Goal: Feedback & Contribution: Submit feedback/report problem

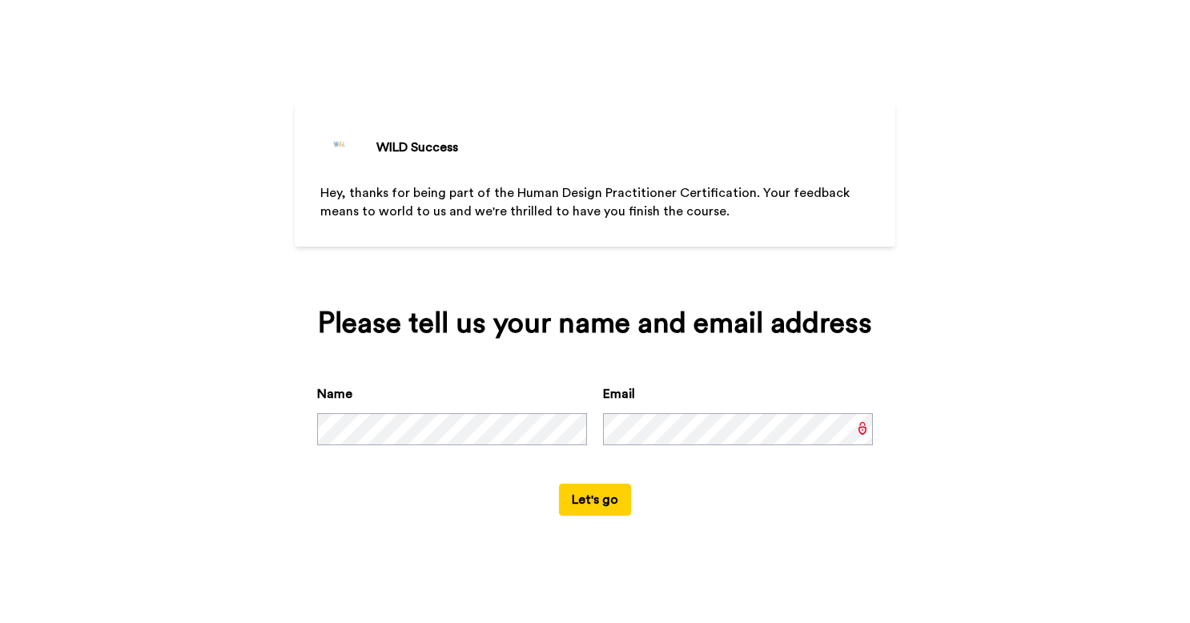
click at [583, 500] on button "Let's go" at bounding box center [595, 500] width 72 height 32
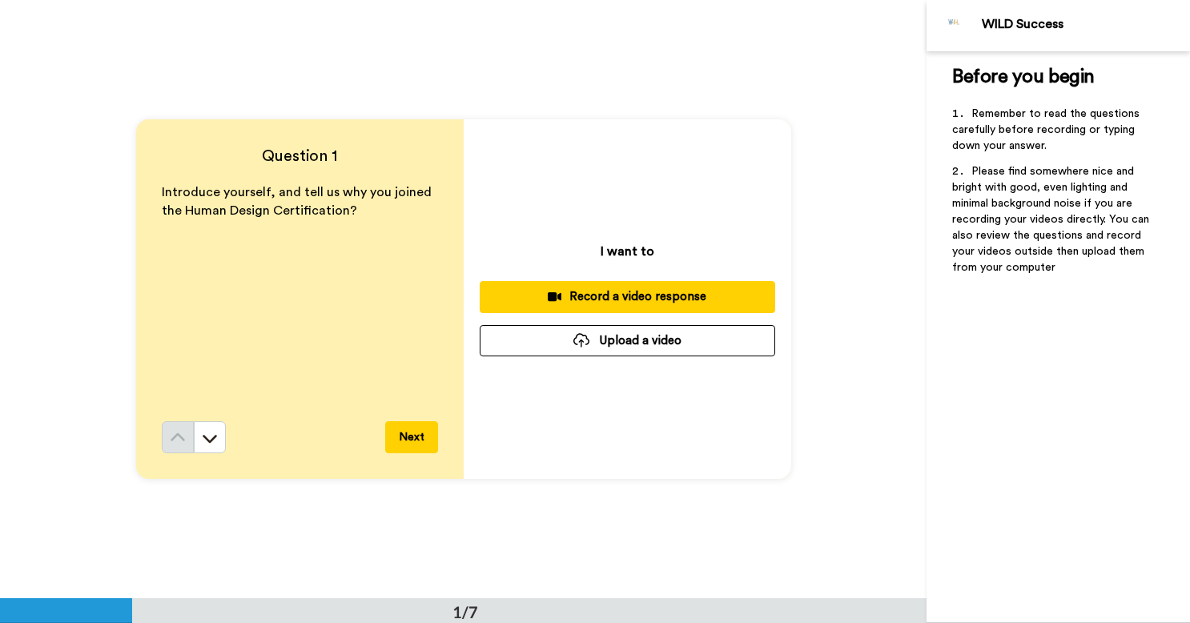
click at [245, 211] on span "Introduce yourself, and tell us why you joined the Human Design Certification?" at bounding box center [298, 201] width 273 height 31
click at [208, 442] on icon at bounding box center [210, 438] width 16 height 16
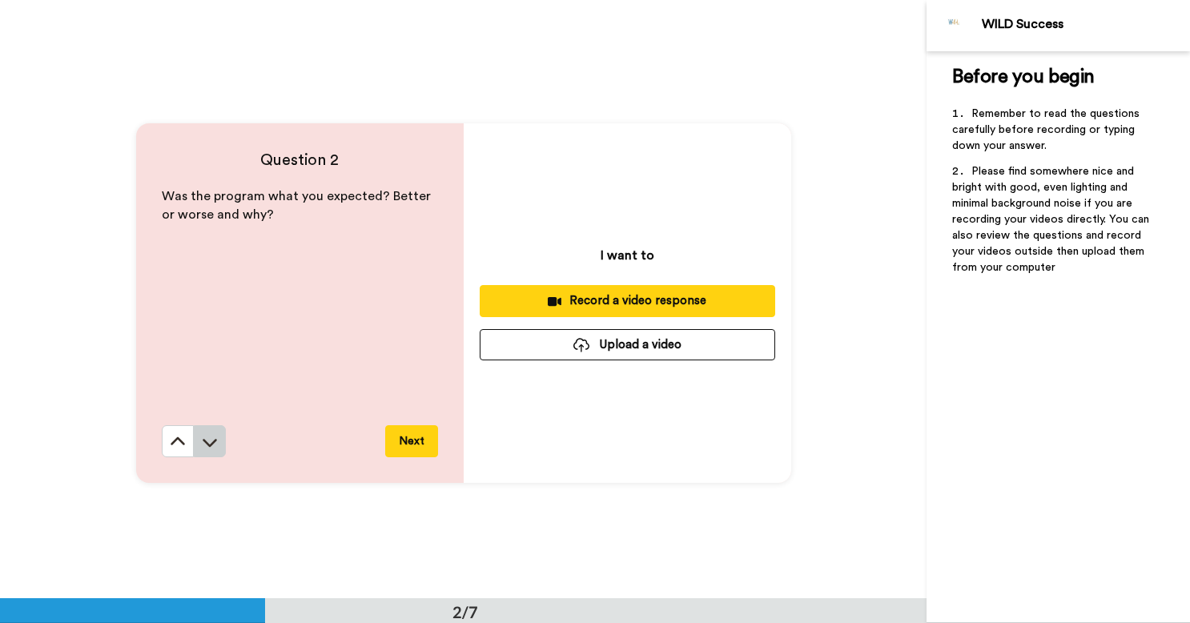
scroll to position [599, 0]
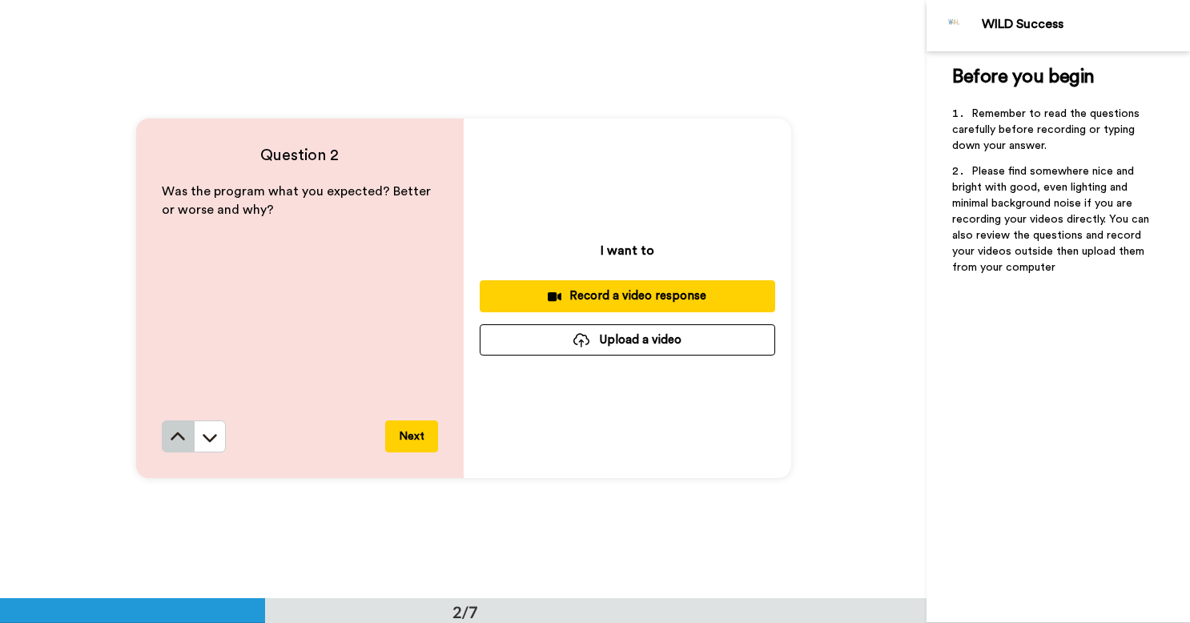
click at [175, 434] on icon at bounding box center [178, 437] width 14 height 8
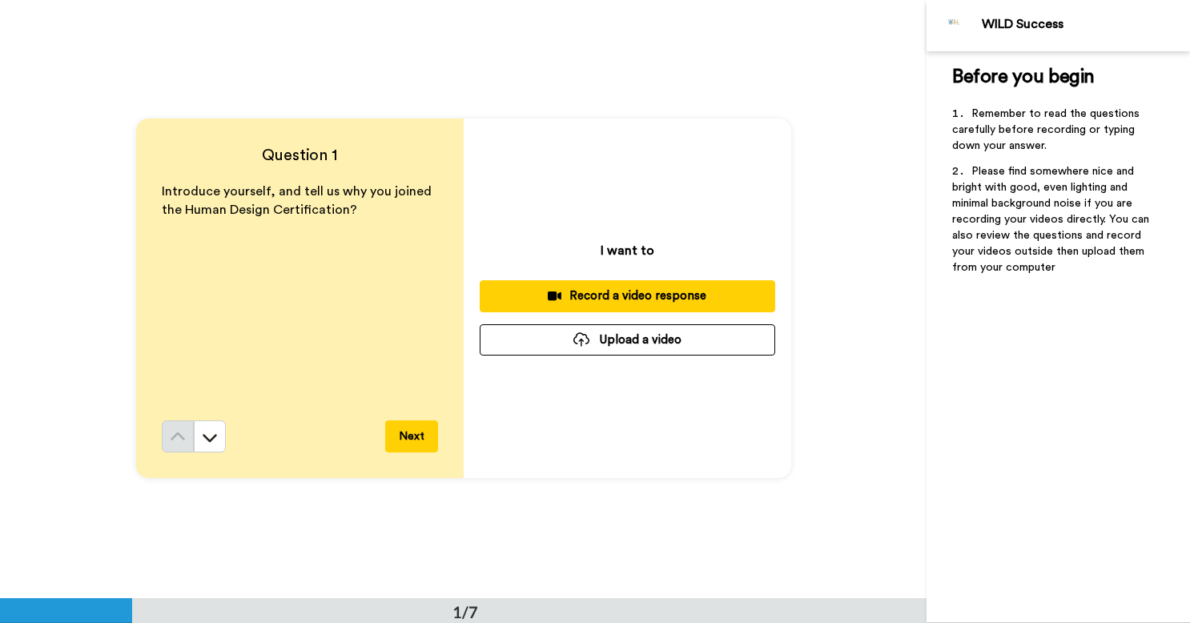
scroll to position [0, 0]
click at [552, 293] on icon at bounding box center [555, 296] width 14 height 9
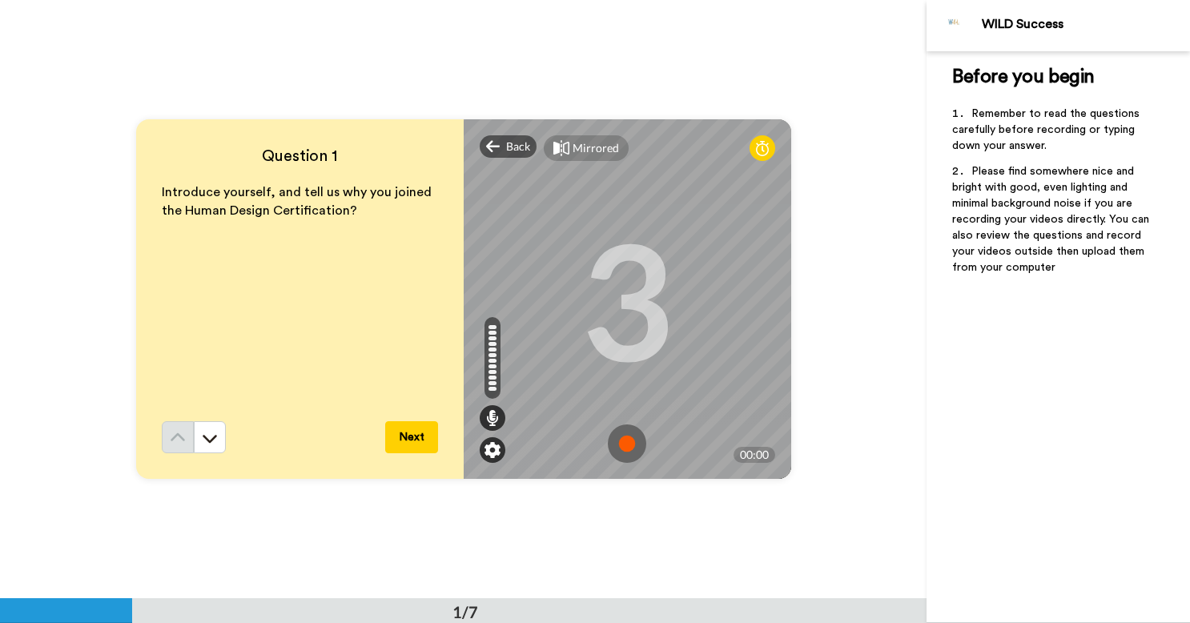
click at [485, 453] on img at bounding box center [493, 450] width 16 height 16
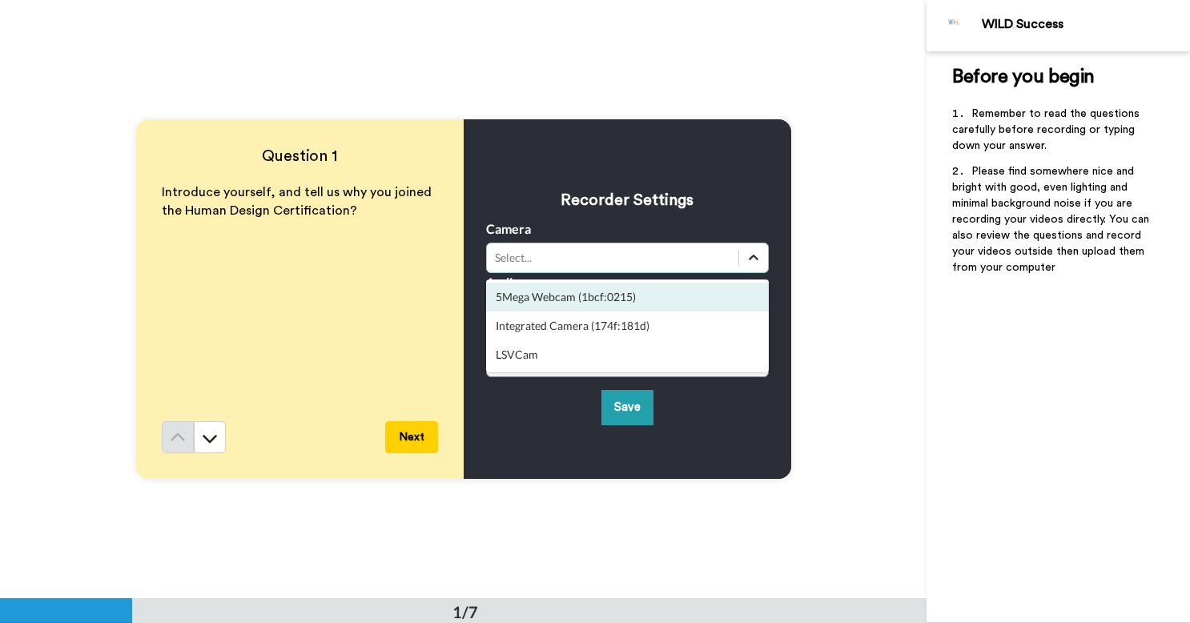
click at [751, 257] on icon at bounding box center [754, 258] width 16 height 16
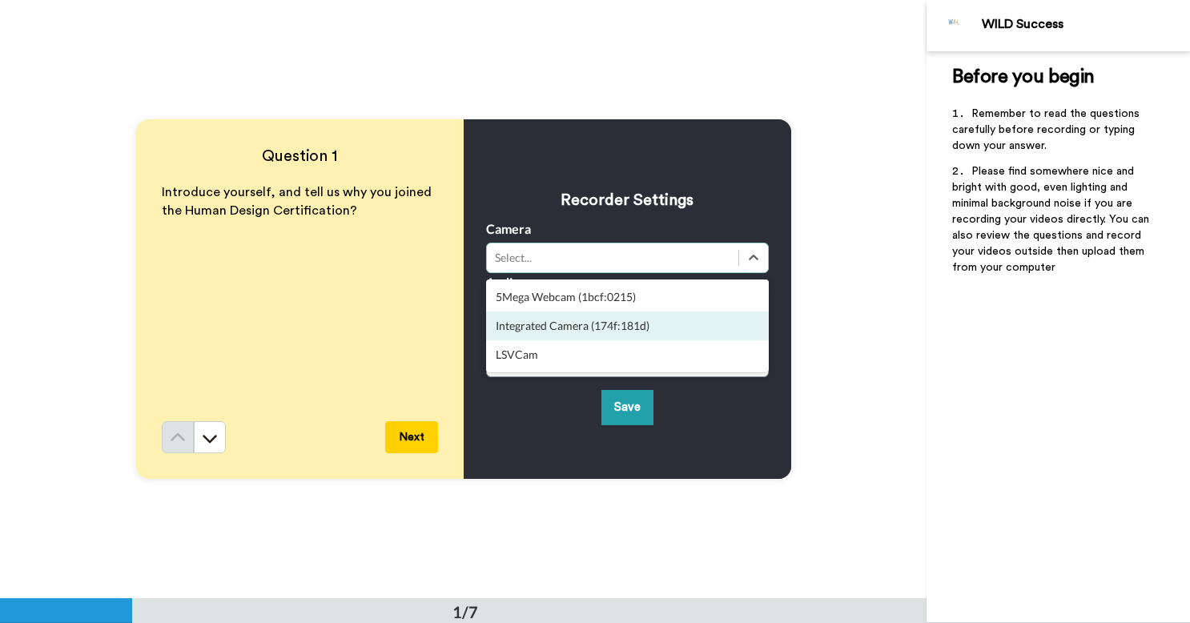
click at [646, 323] on div "Integrated Camera (174f:181d)" at bounding box center [627, 326] width 283 height 29
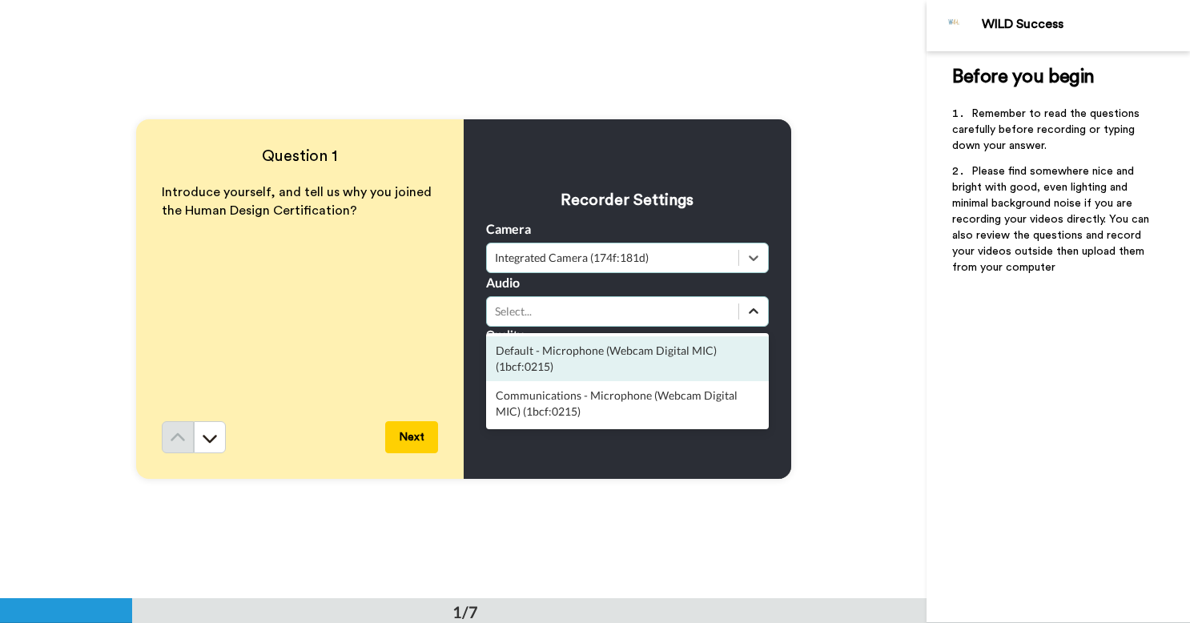
click at [749, 312] on icon at bounding box center [754, 311] width 10 height 6
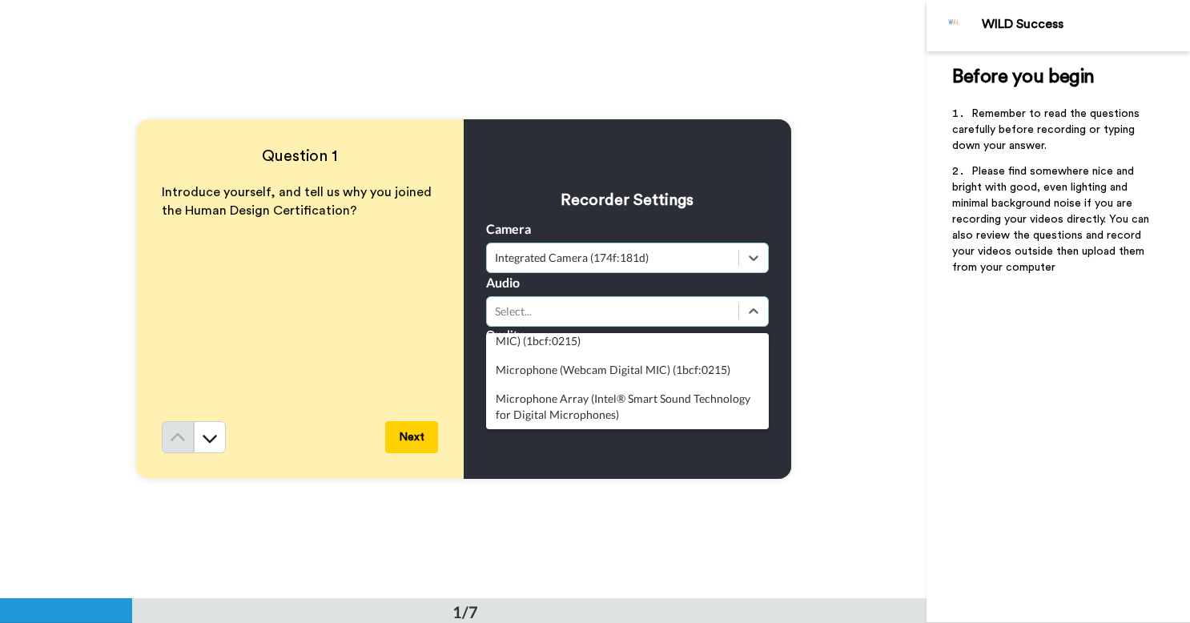
scroll to position [74, 0]
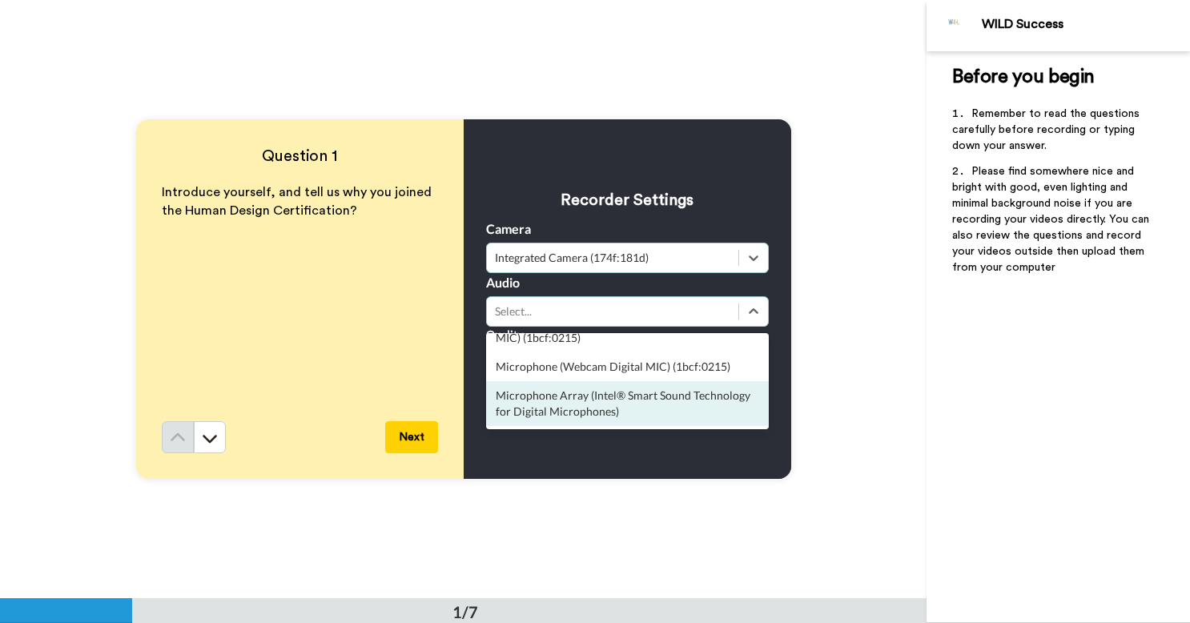
click at [633, 405] on div "Microphone Array (Intel® Smart Sound Technology for Digital Microphones)" at bounding box center [627, 403] width 283 height 45
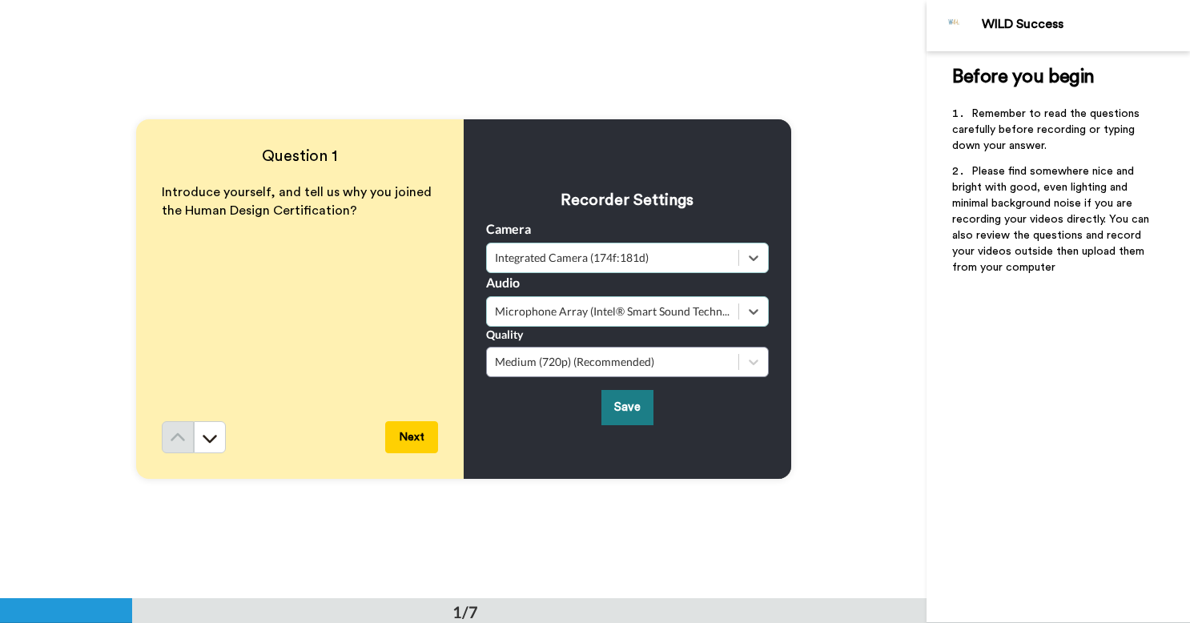
click at [630, 403] on button "Save" at bounding box center [628, 407] width 52 height 34
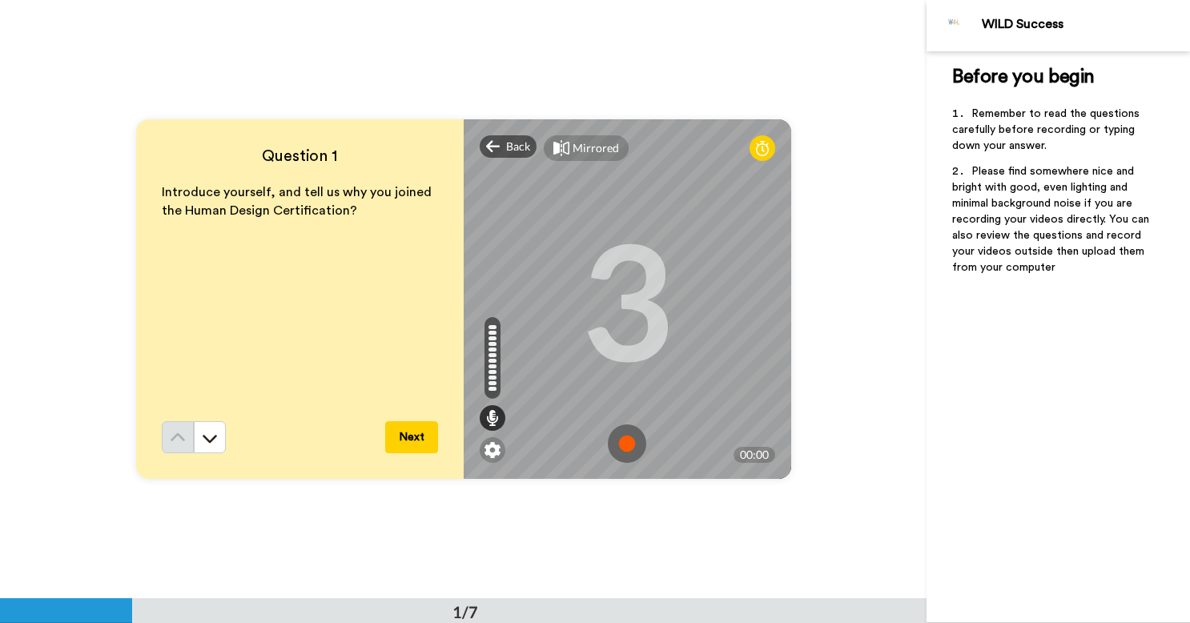
click at [620, 442] on img at bounding box center [627, 444] width 38 height 38
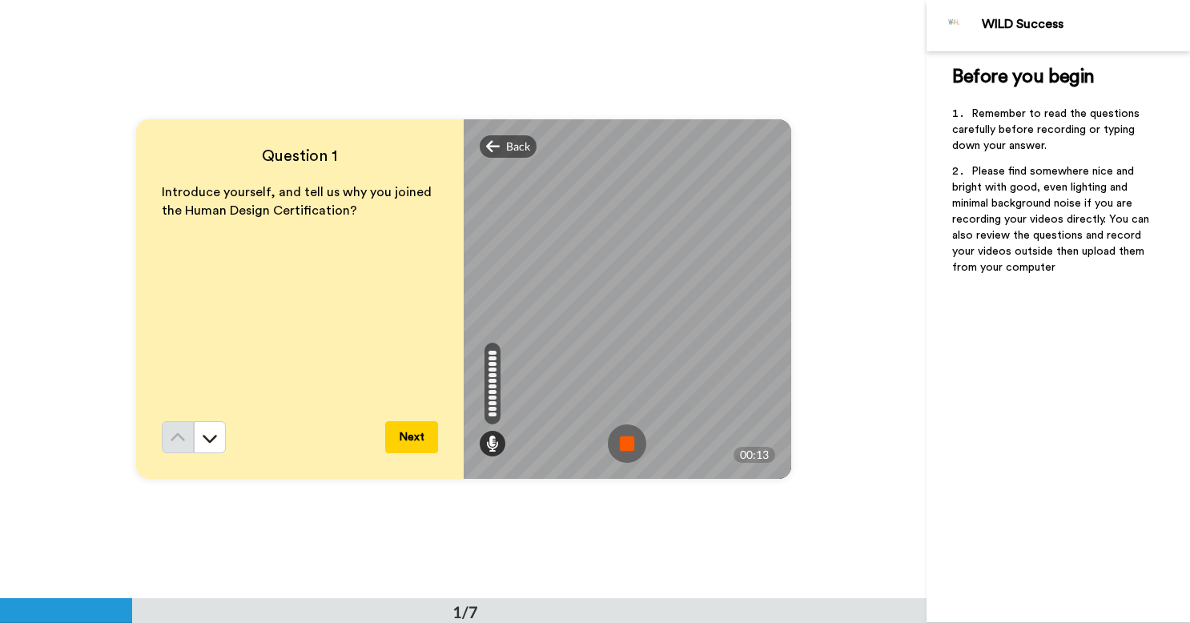
click at [625, 444] on img at bounding box center [627, 444] width 38 height 38
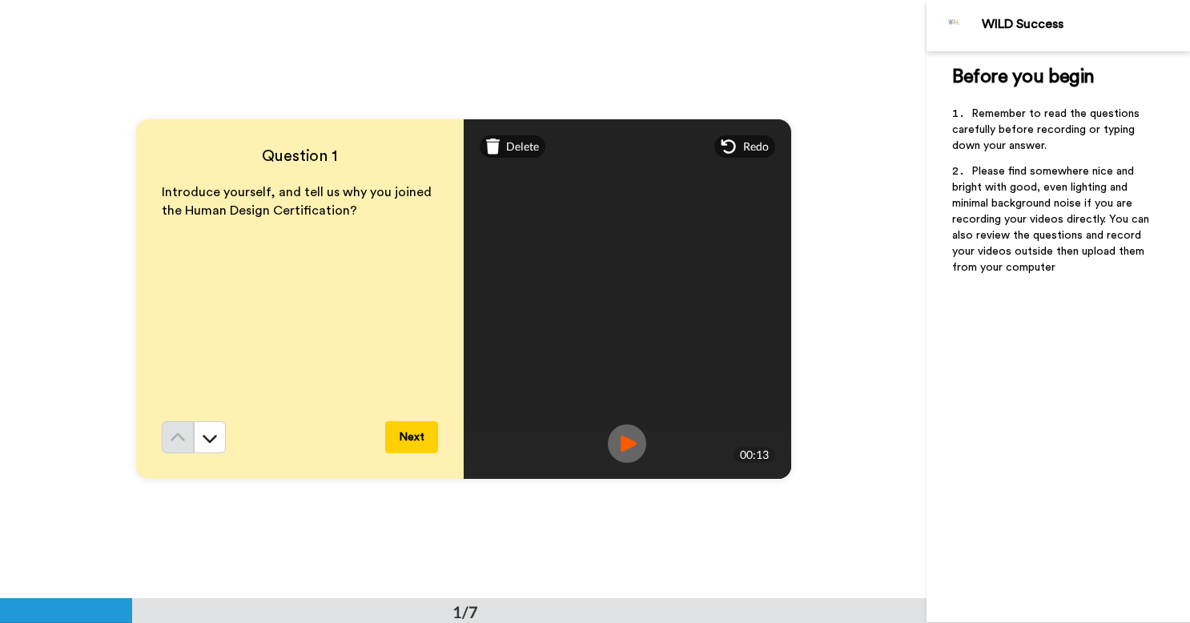
click at [623, 445] on img at bounding box center [627, 444] width 38 height 38
click at [205, 441] on icon at bounding box center [210, 439] width 14 height 8
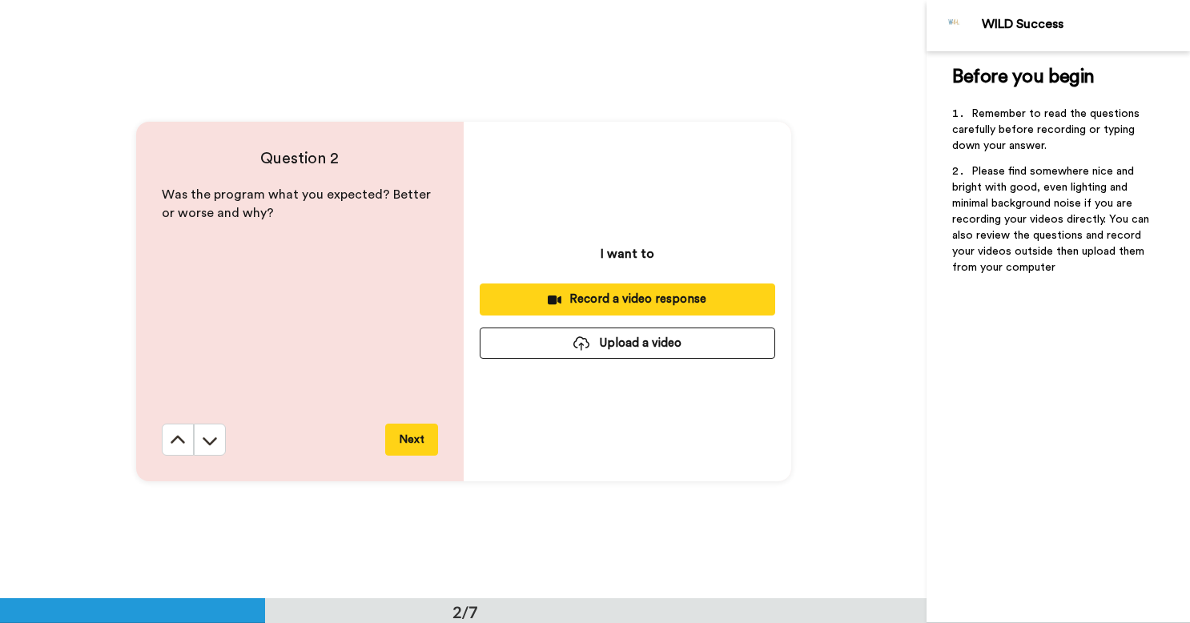
scroll to position [599, 0]
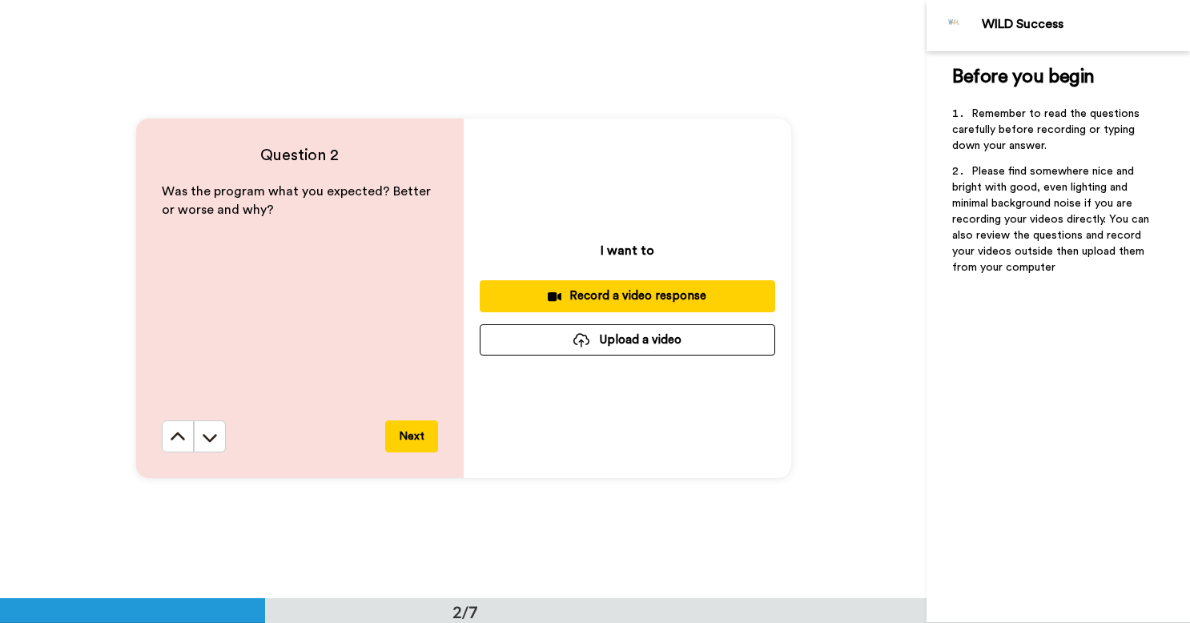
click at [594, 293] on div "Record a video response" at bounding box center [628, 296] width 270 height 17
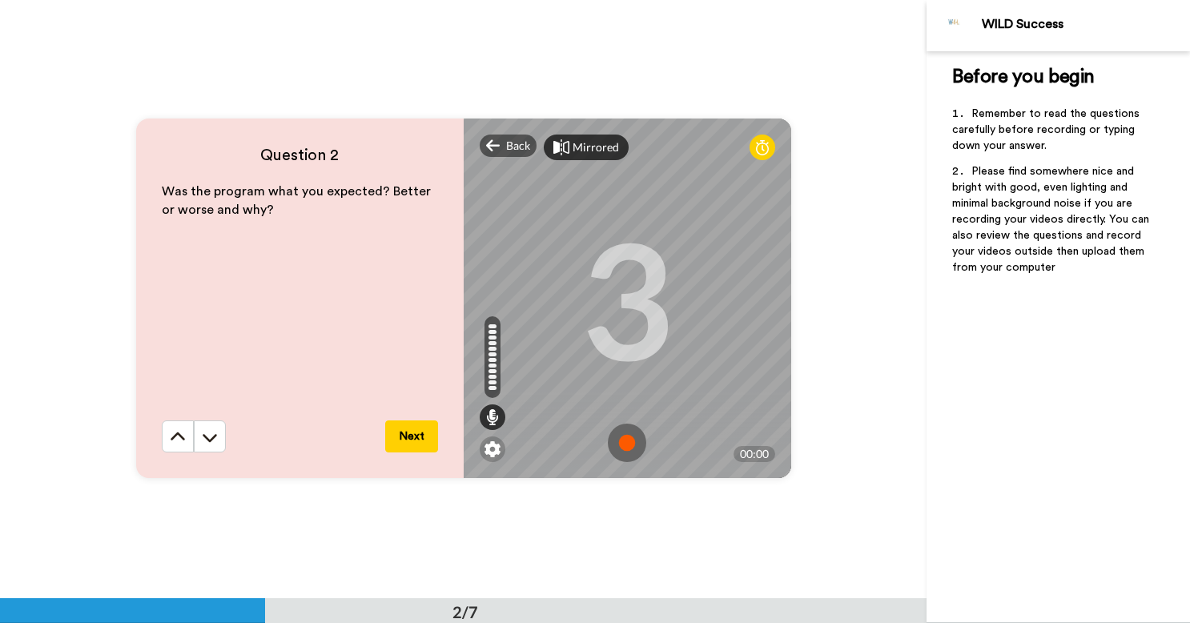
click at [573, 143] on div "Mirrored" at bounding box center [596, 147] width 46 height 16
click at [615, 442] on img at bounding box center [627, 443] width 38 height 38
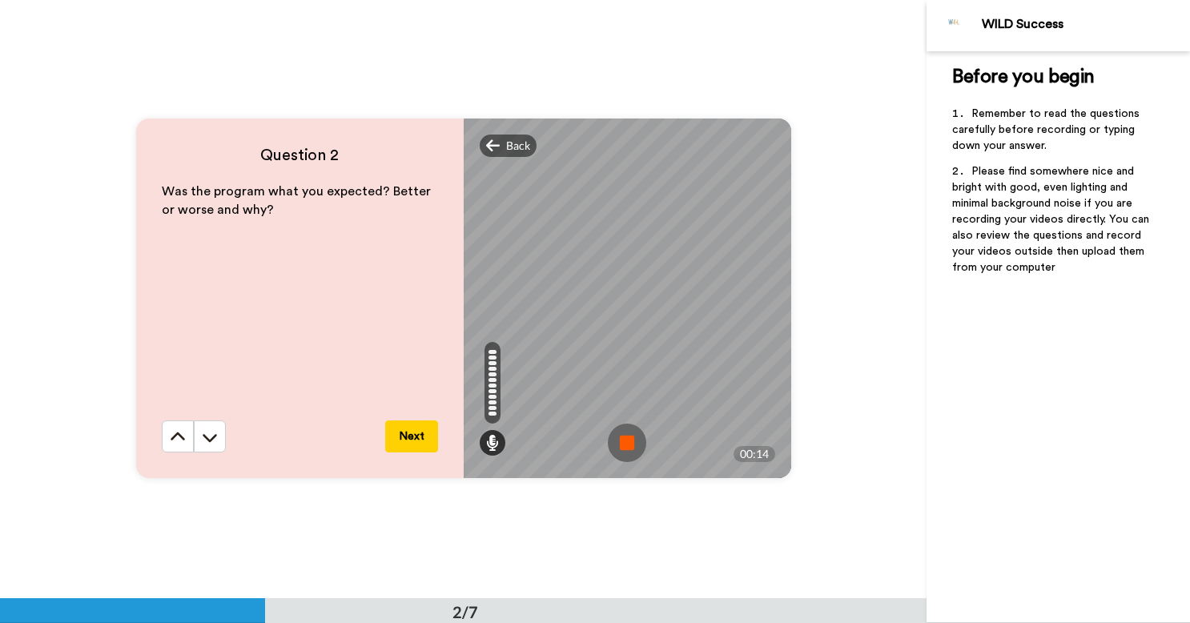
click at [615, 442] on img at bounding box center [627, 443] width 38 height 38
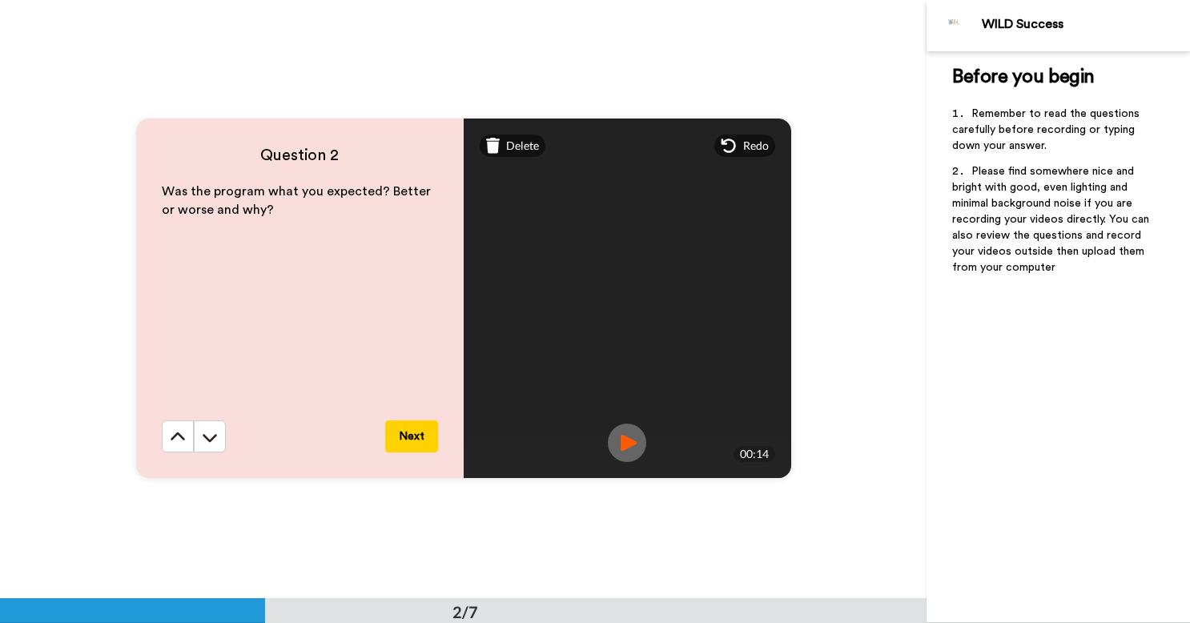
click at [406, 434] on button "Next" at bounding box center [411, 437] width 53 height 32
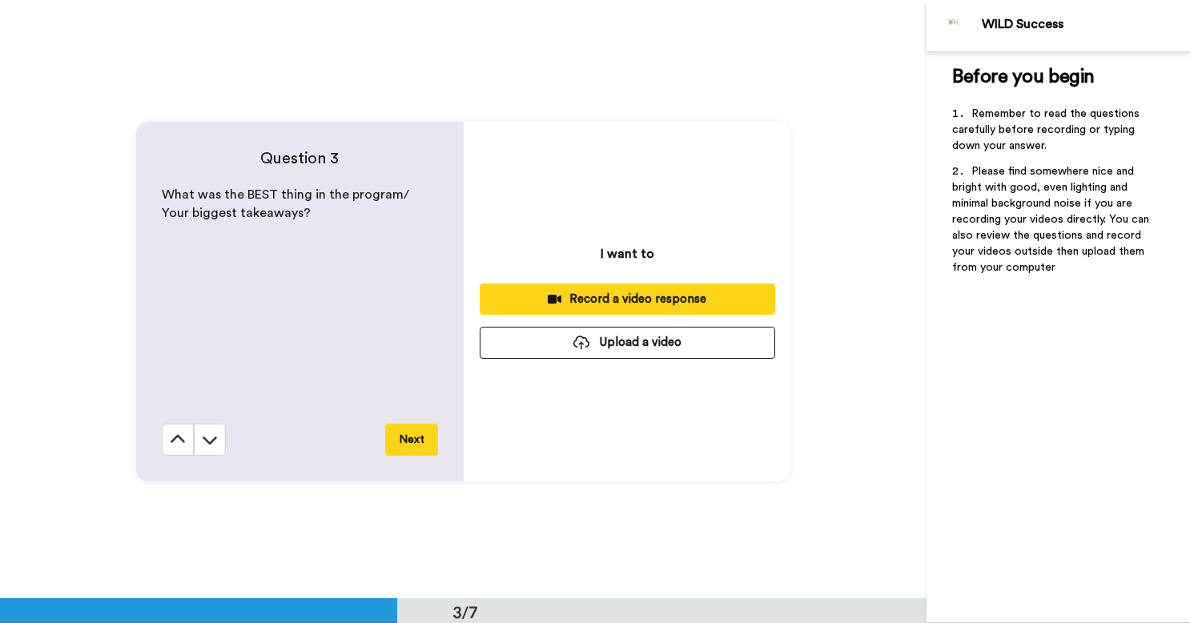
scroll to position [1198, 0]
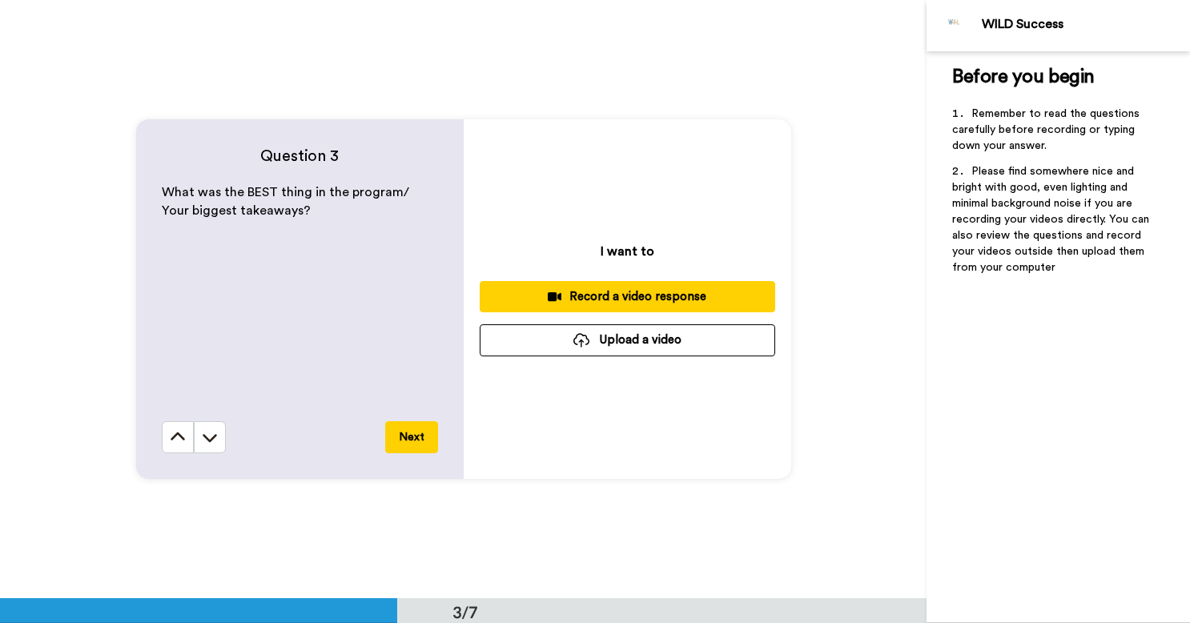
click at [620, 298] on div "Record a video response" at bounding box center [628, 296] width 270 height 17
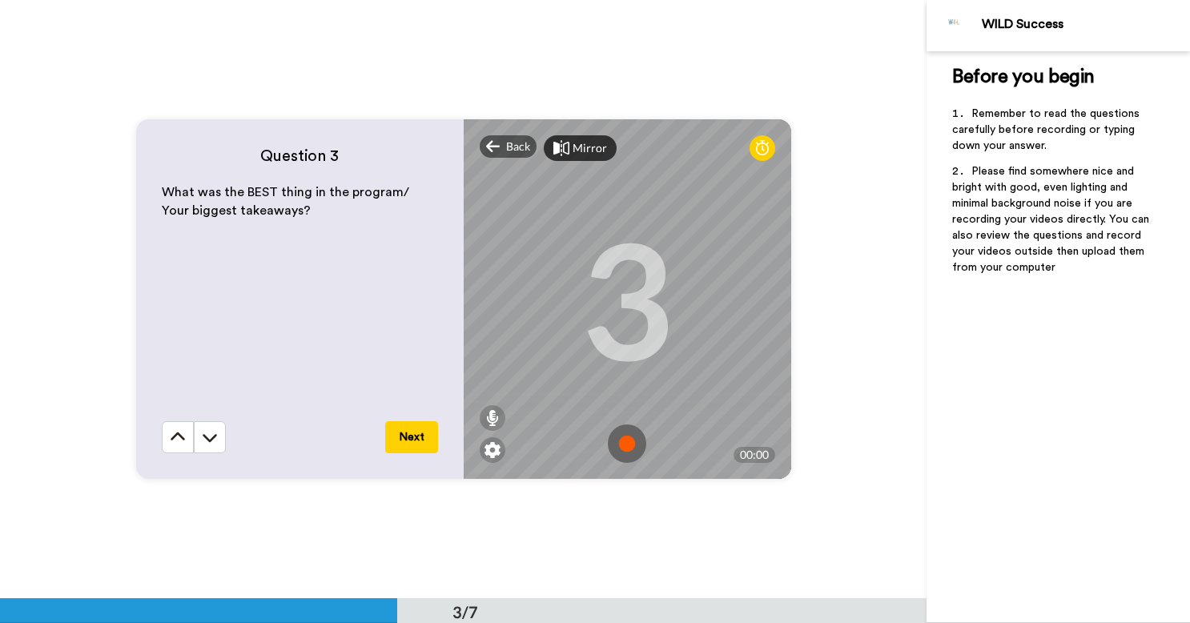
click at [626, 440] on img at bounding box center [627, 444] width 38 height 38
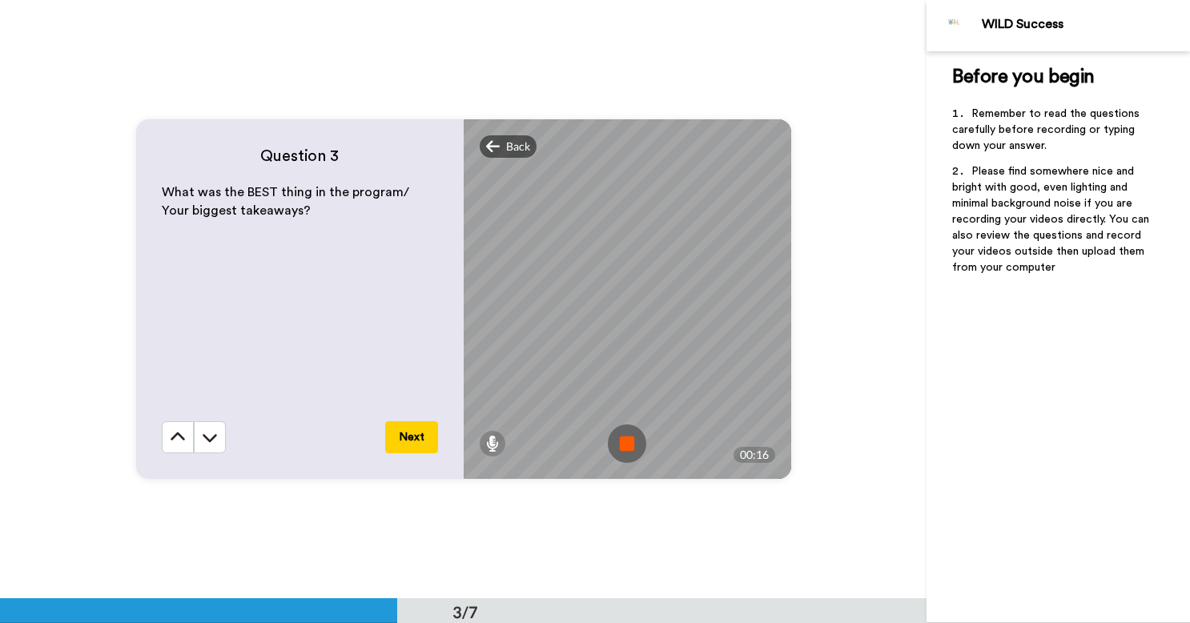
click at [622, 448] on img at bounding box center [627, 444] width 38 height 38
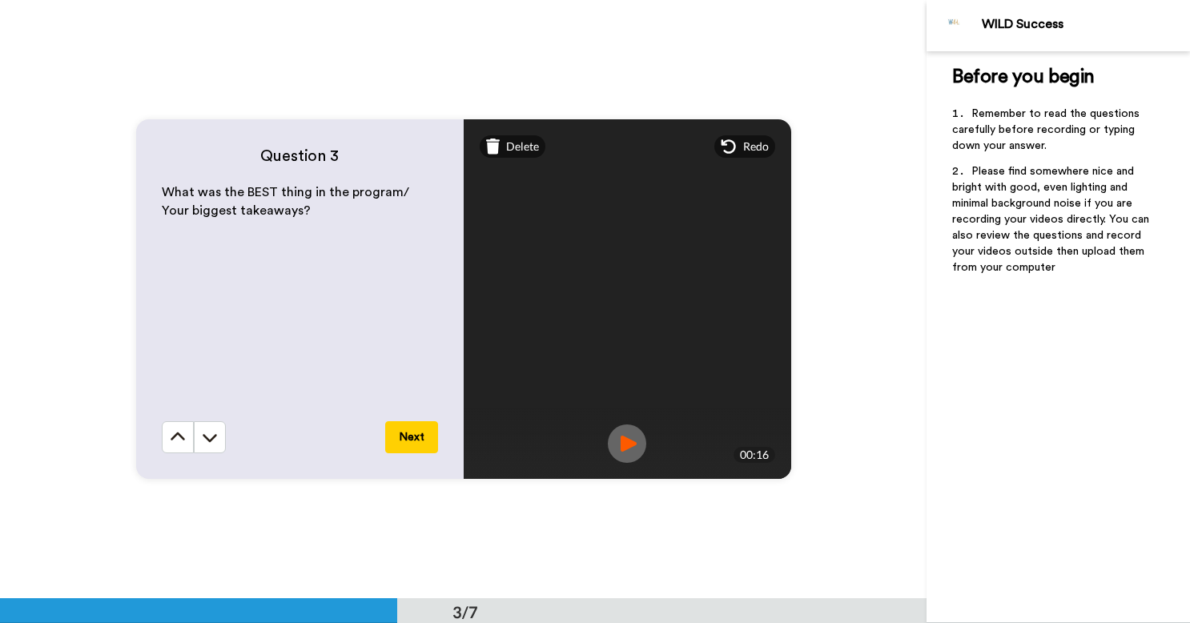
click at [411, 445] on button "Next" at bounding box center [411, 437] width 53 height 32
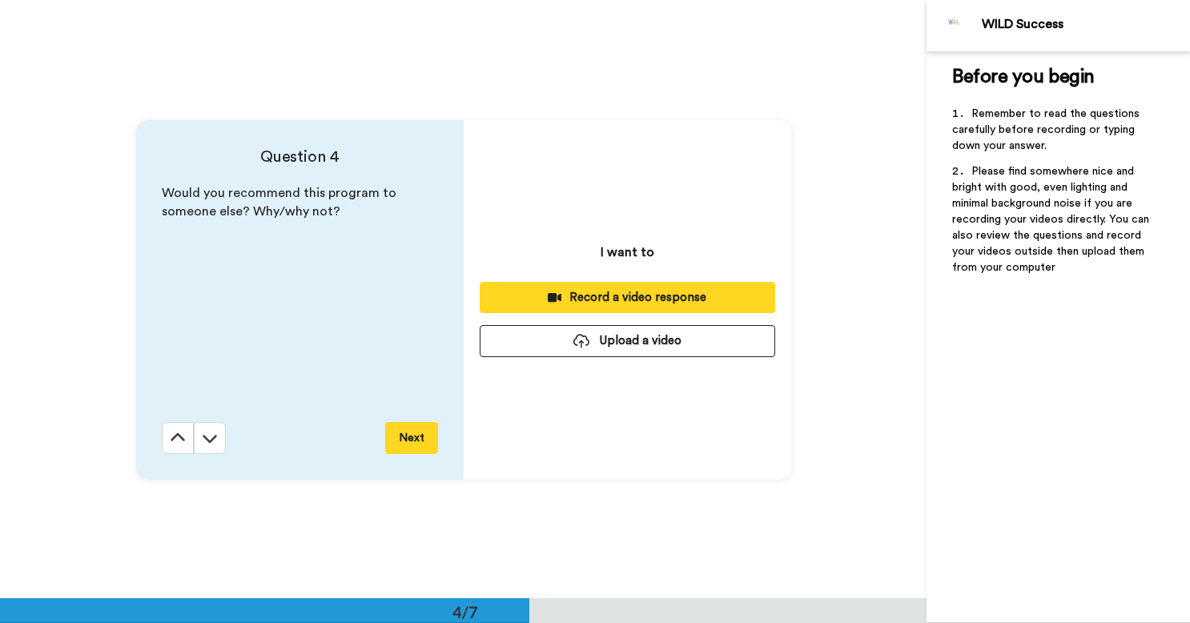
scroll to position [1796, 0]
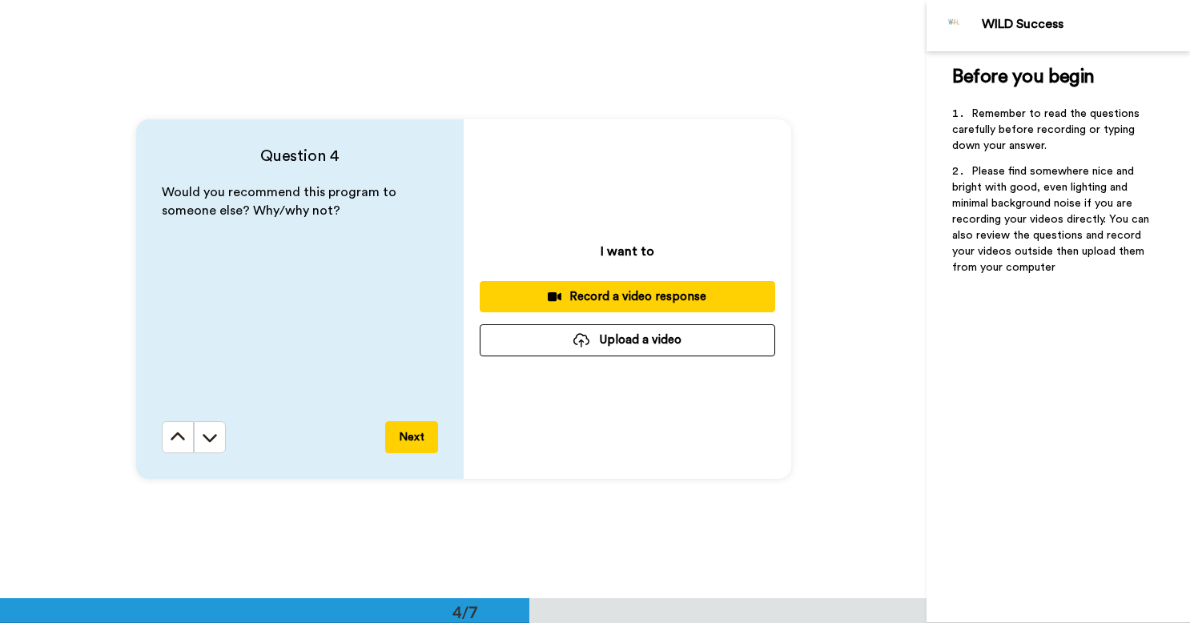
click at [617, 295] on div "Record a video response" at bounding box center [628, 296] width 270 height 17
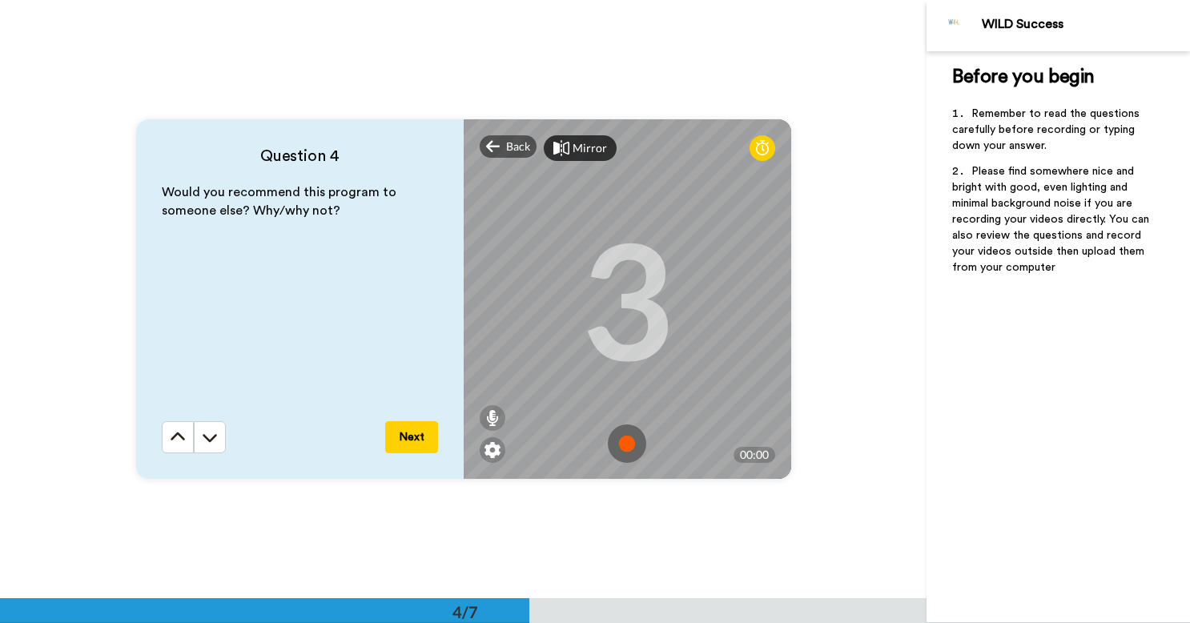
click at [628, 445] on img at bounding box center [627, 444] width 38 height 38
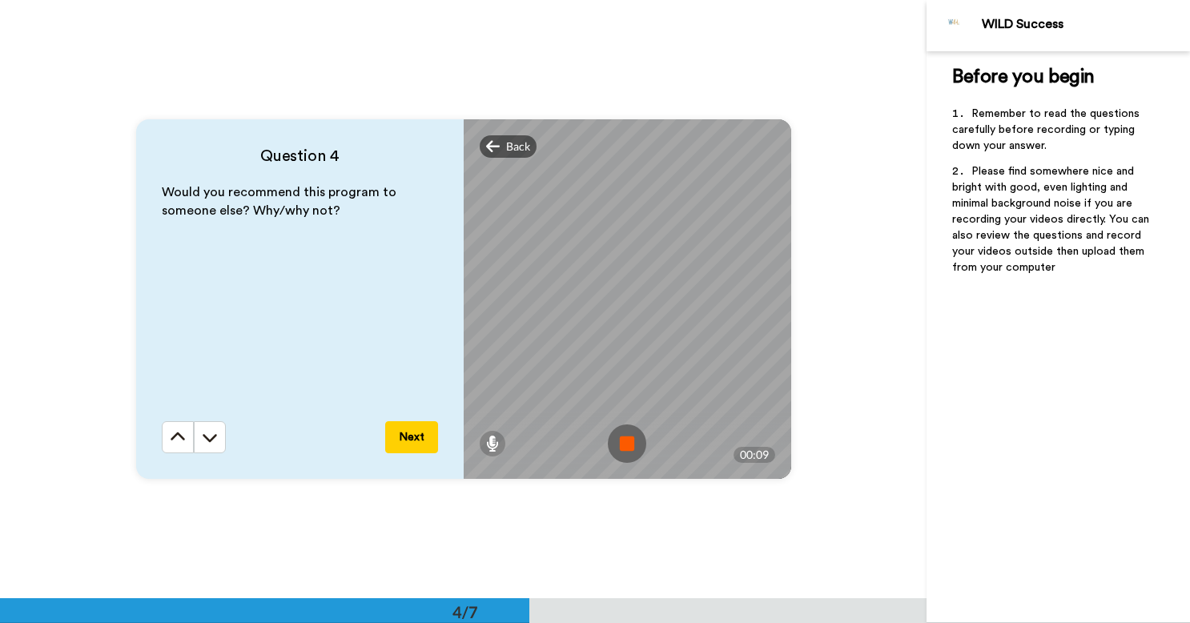
click at [628, 445] on img at bounding box center [627, 444] width 38 height 38
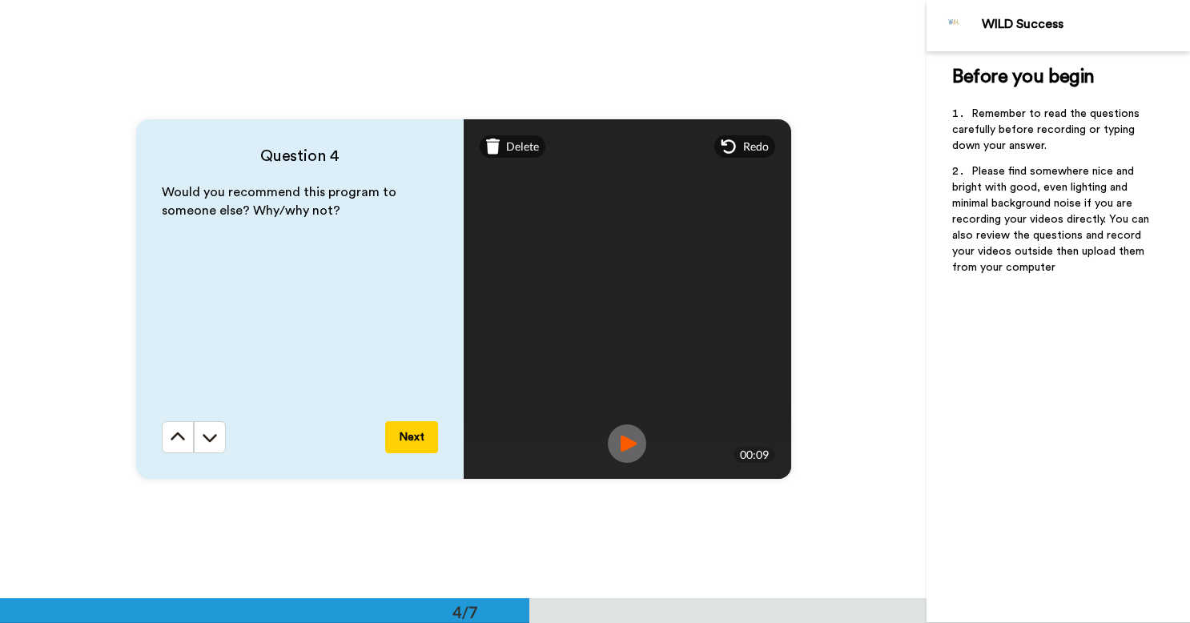
click at [412, 434] on button "Next" at bounding box center [411, 437] width 53 height 32
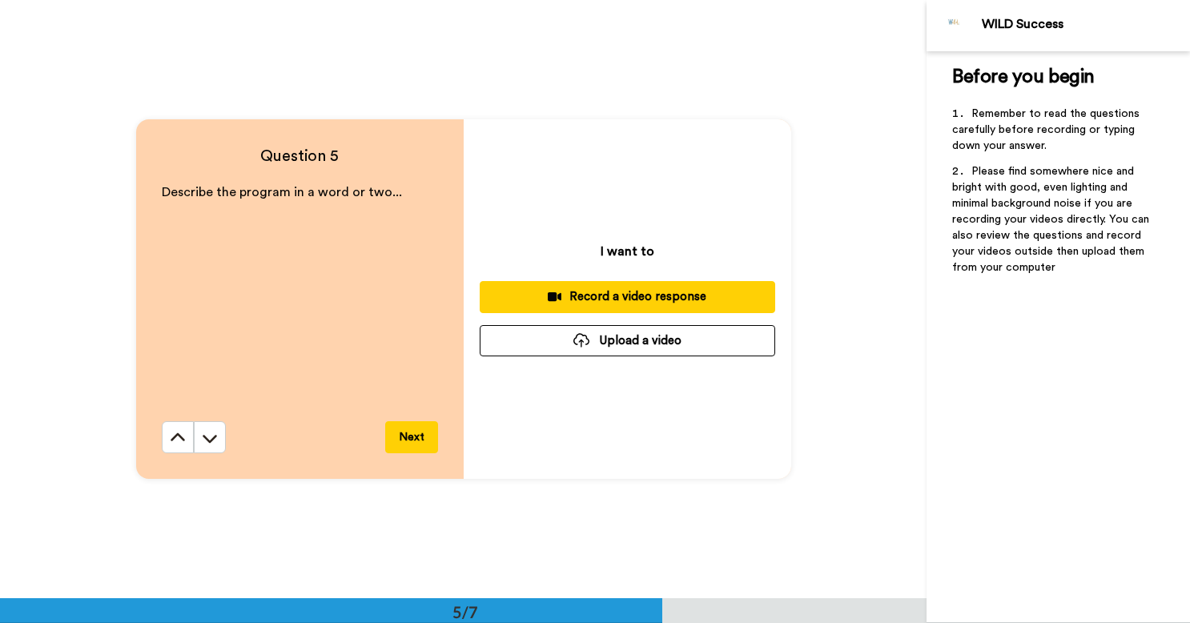
scroll to position [2395, 0]
click at [613, 292] on div "Record a video response" at bounding box center [628, 296] width 270 height 17
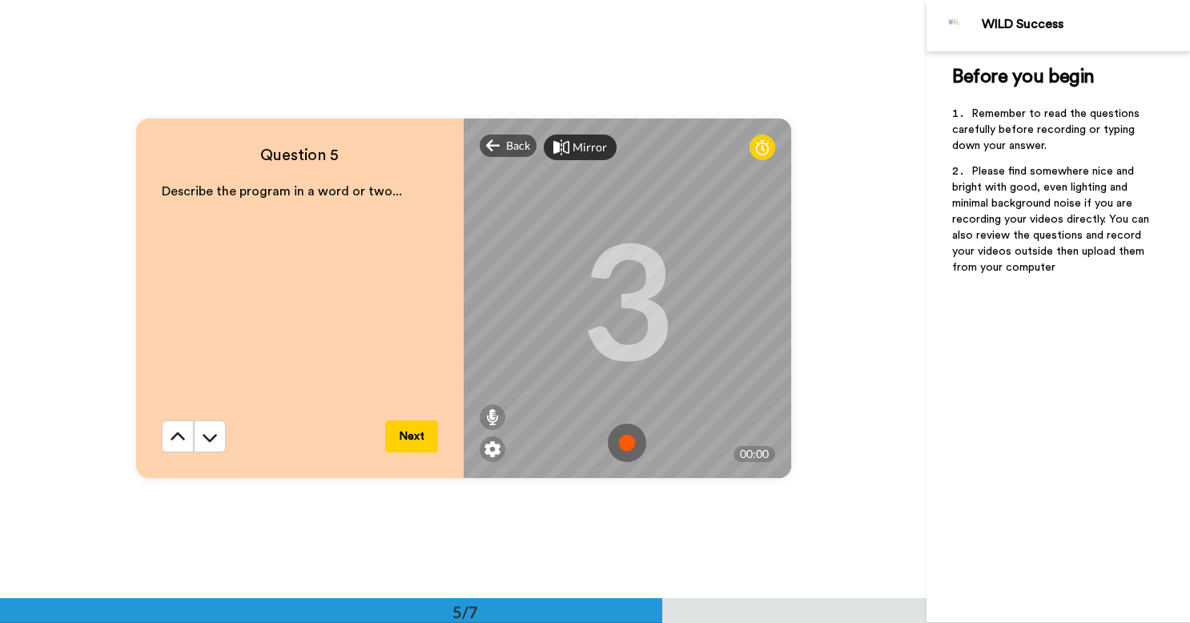
click at [623, 442] on img at bounding box center [627, 443] width 38 height 38
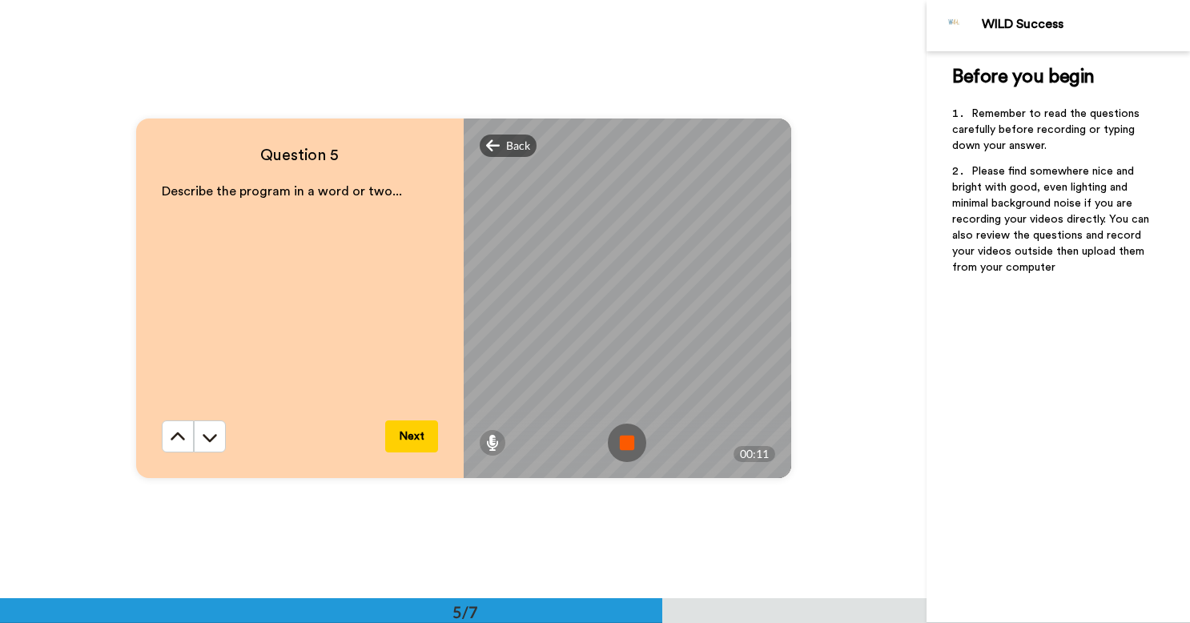
click at [626, 443] on img at bounding box center [627, 443] width 38 height 38
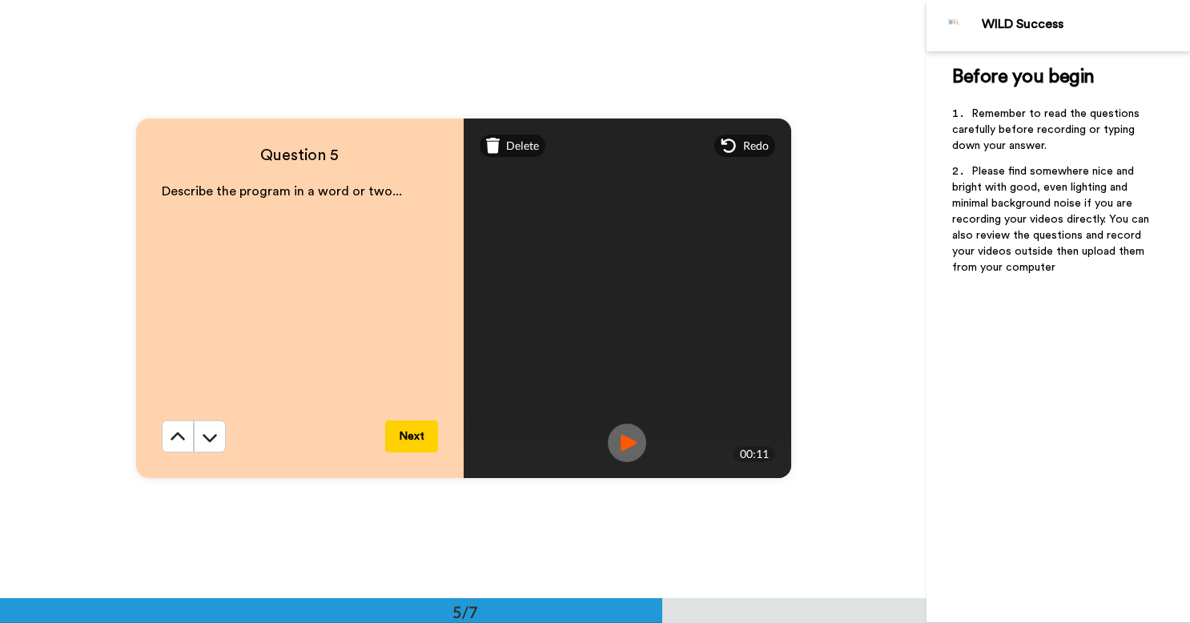
click at [397, 429] on button "Next" at bounding box center [411, 437] width 53 height 32
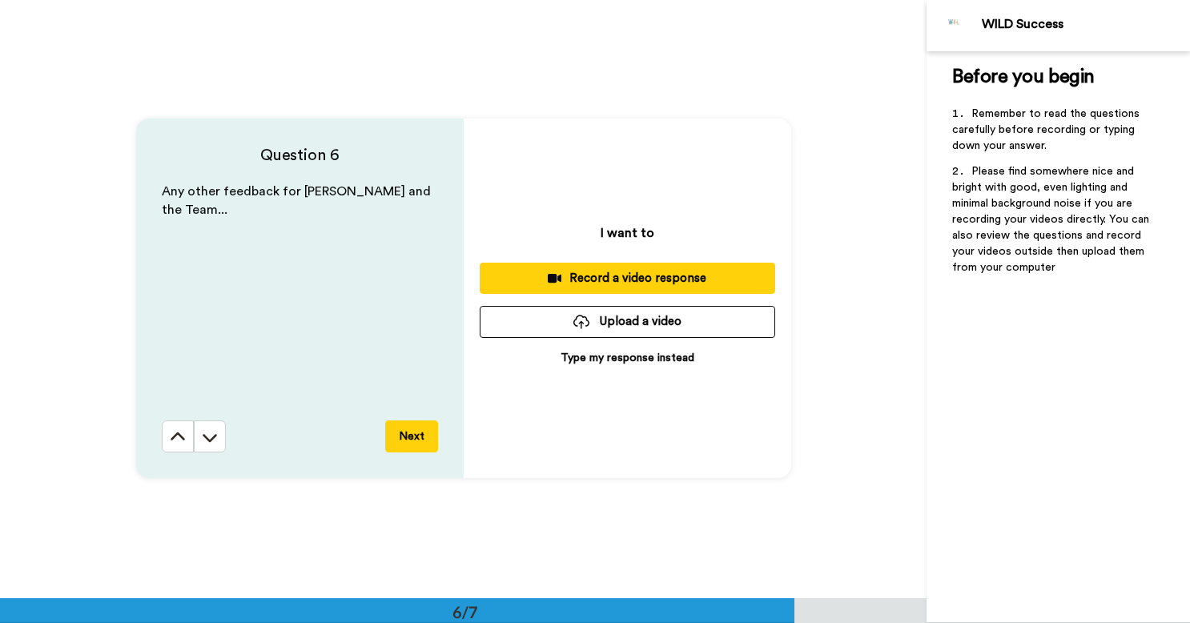
scroll to position [2994, 0]
click at [631, 276] on div "Record a video response" at bounding box center [628, 278] width 270 height 17
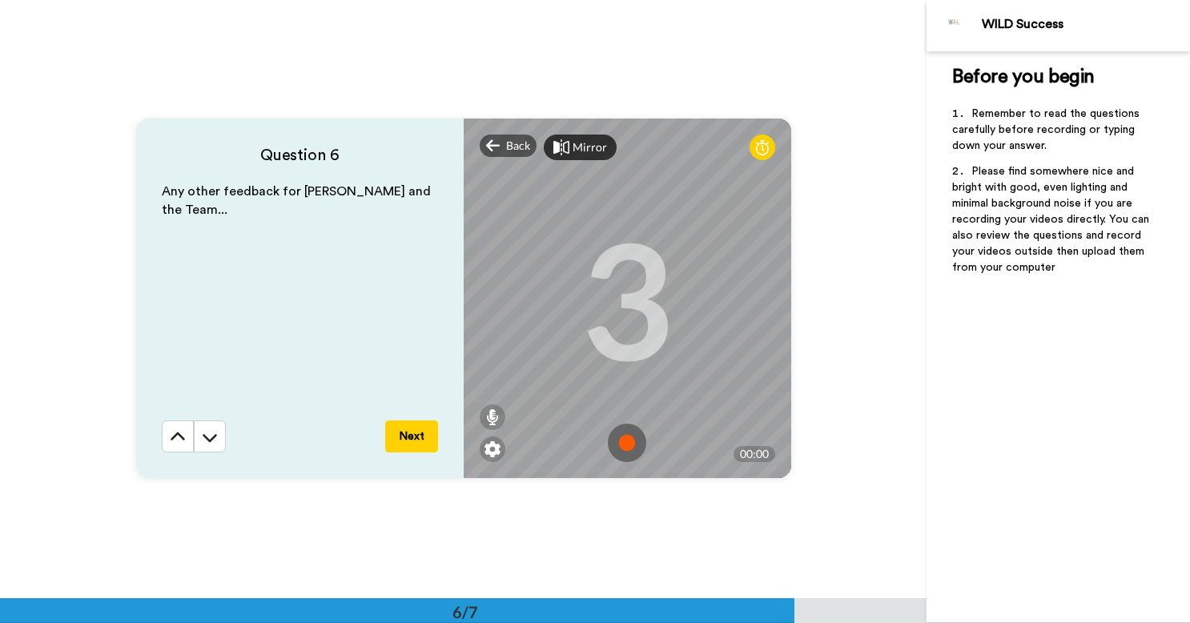
click at [622, 442] on img at bounding box center [627, 443] width 38 height 38
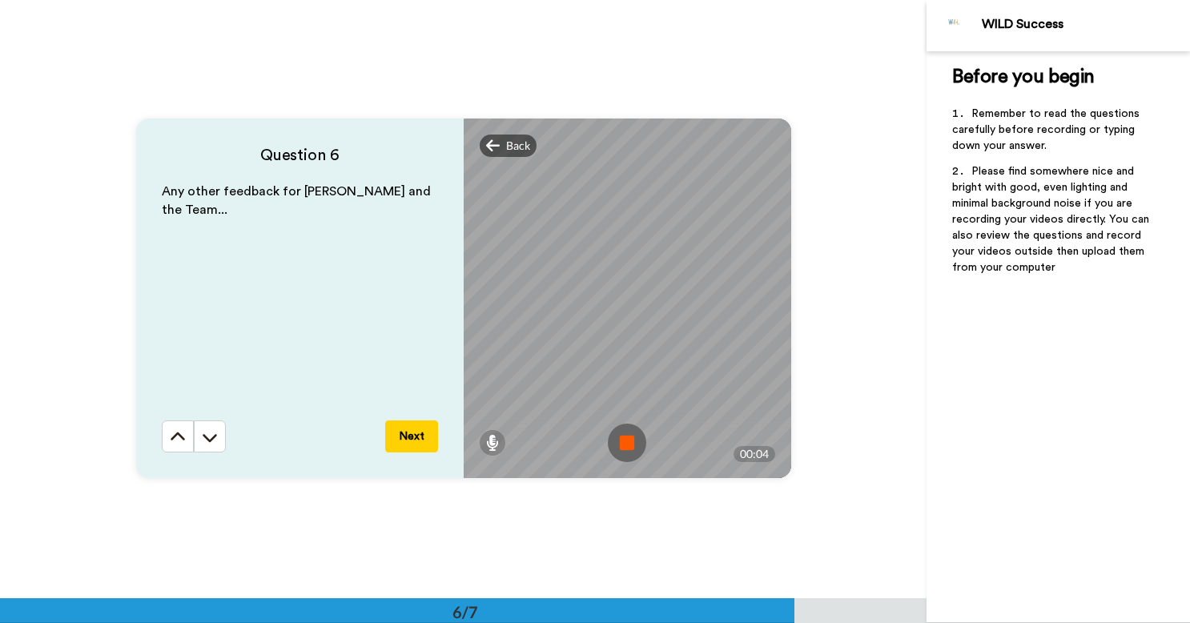
click at [622, 442] on img at bounding box center [627, 443] width 38 height 38
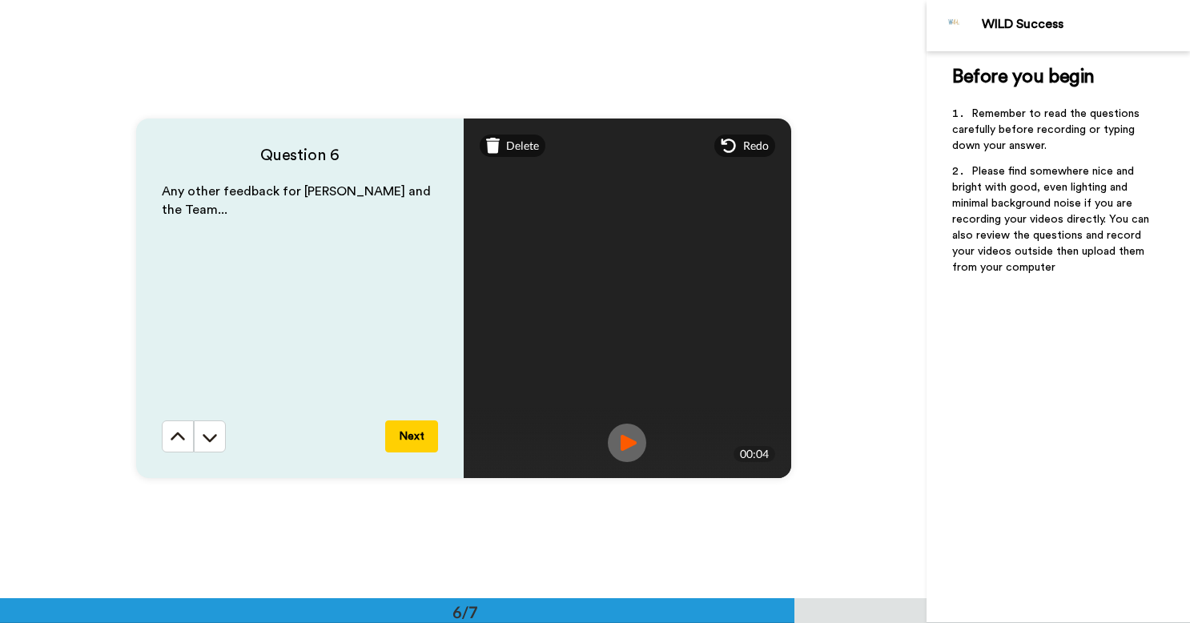
click at [409, 434] on button "Next" at bounding box center [411, 437] width 53 height 32
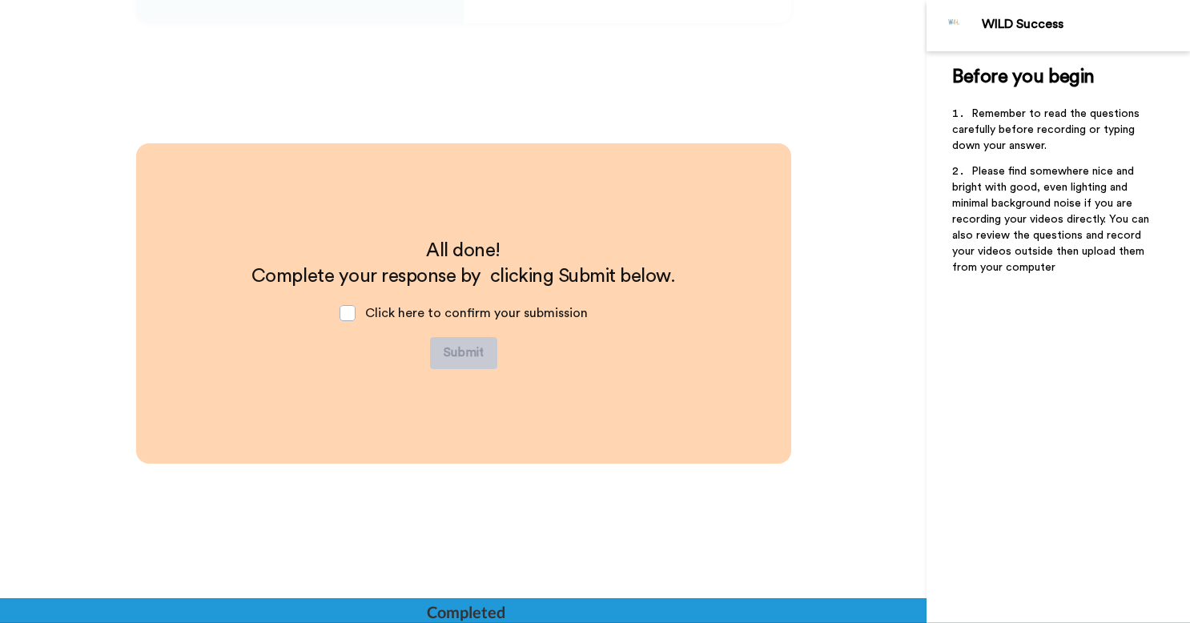
scroll to position [3453, 0]
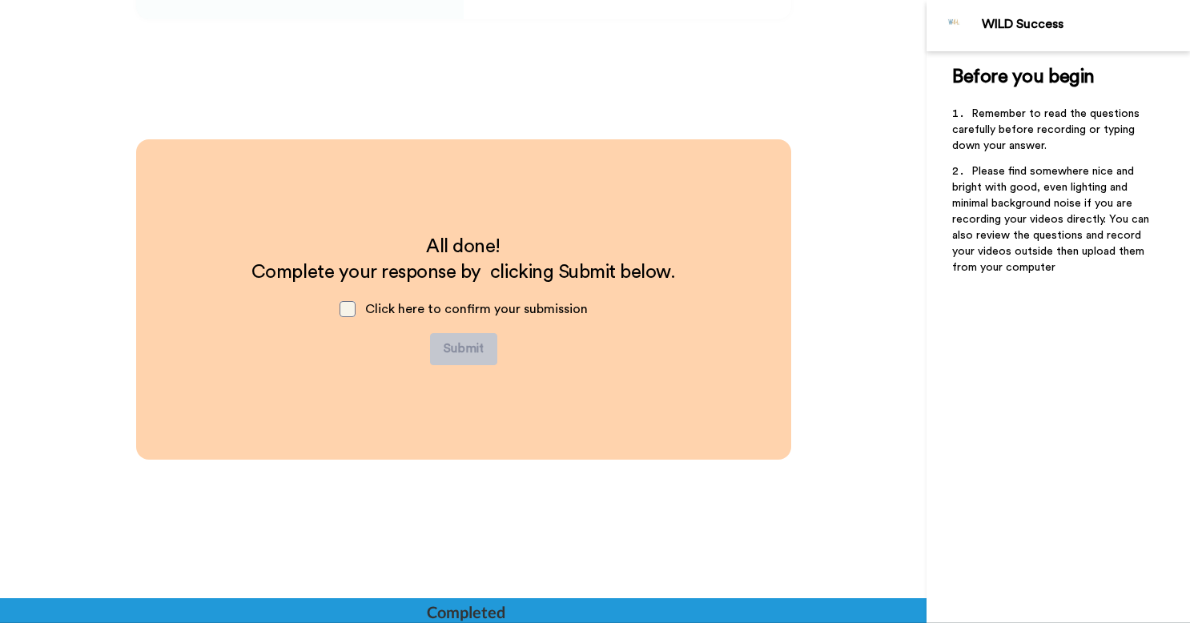
click at [344, 309] on span at bounding box center [348, 309] width 16 height 16
click at [461, 351] on button "Submit" at bounding box center [463, 349] width 67 height 32
